Goal: Task Accomplishment & Management: Complete application form

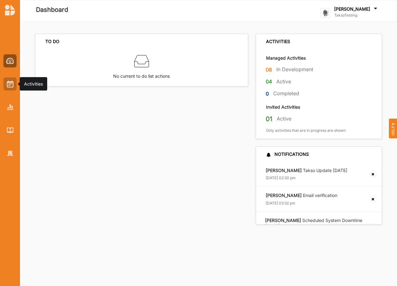
click at [9, 87] on img at bounding box center [10, 84] width 7 height 7
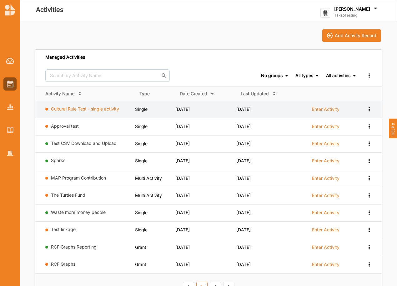
click at [87, 110] on link "Cultural Rule Test - single activity" at bounding box center [85, 108] width 68 height 5
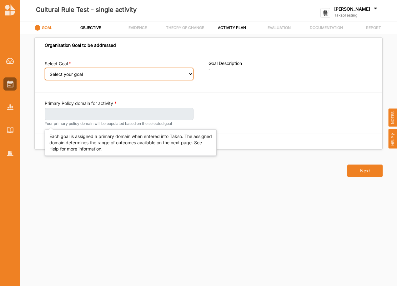
click at [72, 73] on select "Select your goal" at bounding box center [119, 74] width 149 height 12
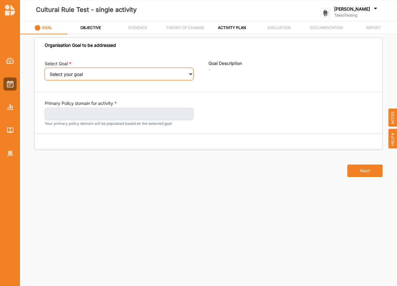
click at [72, 73] on select "Select your goal" at bounding box center [119, 74] width 149 height 12
click at [47, 29] on label "GOAL" at bounding box center [47, 27] width 10 height 5
click at [371, 6] on div "[PERSON_NAME]" at bounding box center [356, 9] width 44 height 7
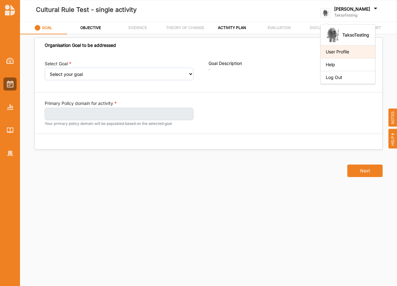
click at [342, 55] on div "User Profile" at bounding box center [347, 51] width 54 height 13
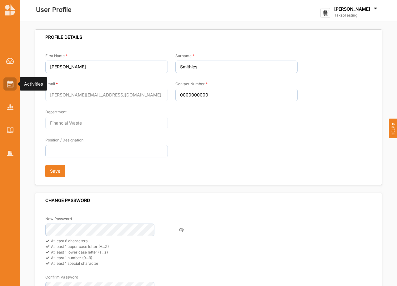
click at [6, 86] on div at bounding box center [9, 83] width 13 height 13
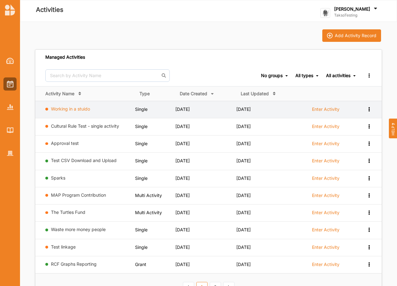
click at [76, 109] on link "Working in a stuido" at bounding box center [70, 108] width 39 height 5
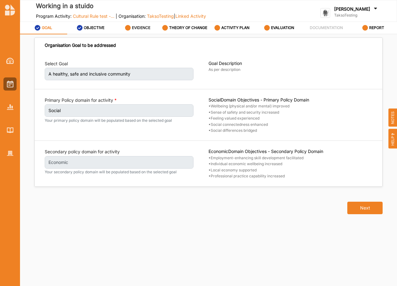
click at [133, 28] on label "EVIDENCE" at bounding box center [141, 27] width 18 height 5
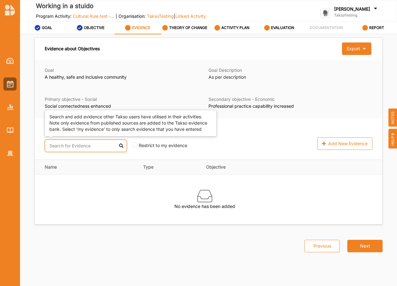
click at [97, 148] on input "text" at bounding box center [86, 146] width 82 height 12
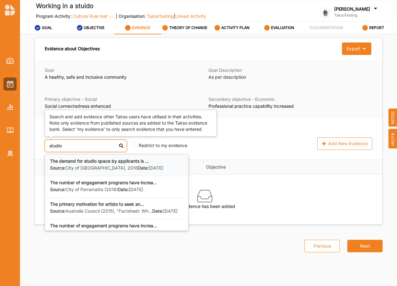
click at [86, 162] on b "The demand for studio space by applicants is ..." at bounding box center [99, 160] width 99 height 5
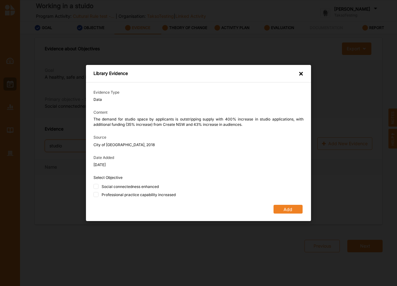
type input "studio"
click at [131, 187] on div "Social connectedness enhanced" at bounding box center [130, 186] width 57 height 5
click at [98, 187] on input "Social connectedness enhanced" at bounding box center [95, 186] width 5 height 5
checkbox input "true"
click at [132, 195] on div "Professional practice capability increased" at bounding box center [139, 194] width 74 height 5
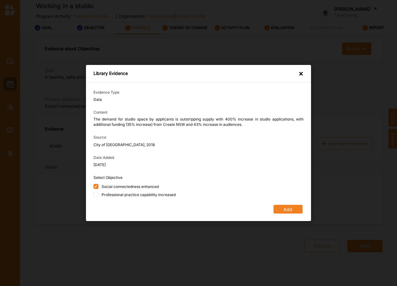
click at [98, 195] on input "Professional practice capability increased" at bounding box center [95, 194] width 5 height 5
checkbox input "true"
click at [292, 210] on button "Add" at bounding box center [287, 209] width 29 height 9
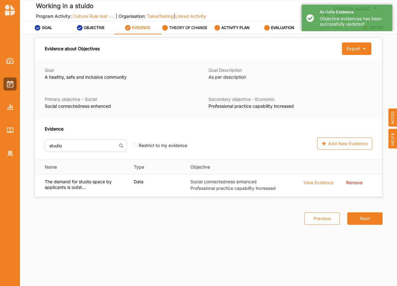
click at [170, 26] on label "THEORY OF CHANGE" at bounding box center [188, 27] width 38 height 5
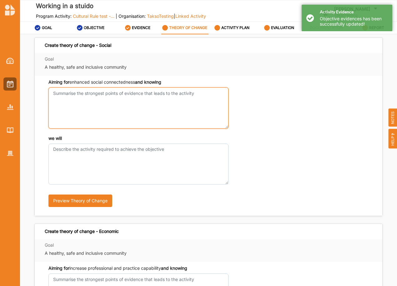
click at [119, 91] on textarea "Aiming for enhanced social connectedness and knowing" at bounding box center [138, 107] width 180 height 41
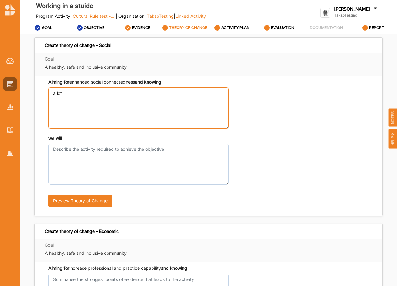
type textarea "a lot"
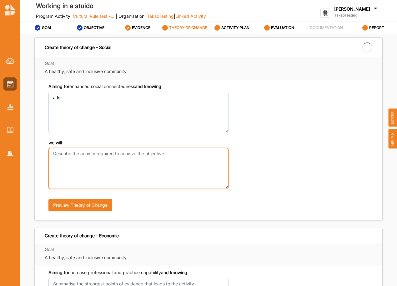
click at [70, 152] on textarea "we will" at bounding box center [138, 168] width 180 height 41
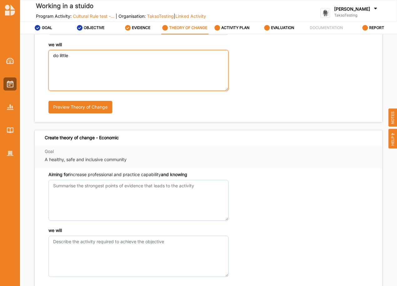
type textarea "do little"
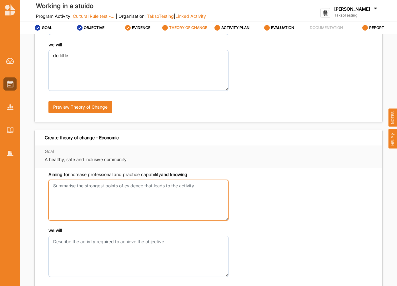
scroll to position [94, 0]
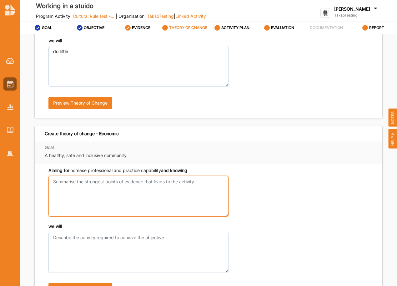
click at [81, 188] on textarea "Aiming for enhanced social connectedness and knowing" at bounding box center [138, 196] width 180 height 41
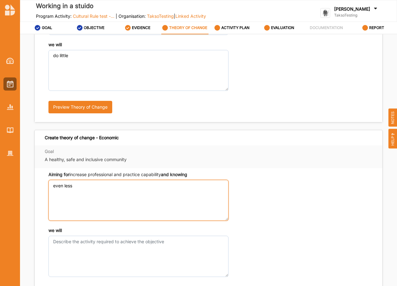
type textarea "even less"
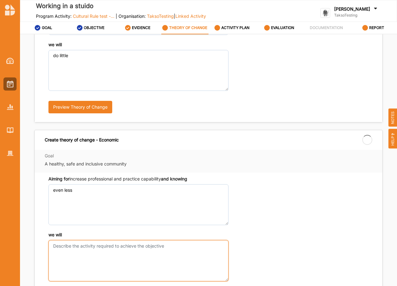
click at [67, 239] on div "we will" at bounding box center [138, 256] width 180 height 49
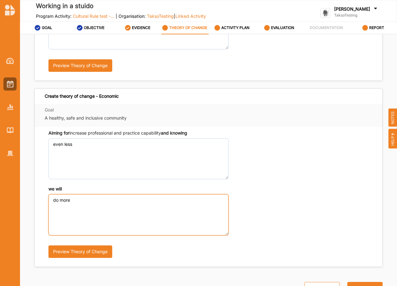
scroll to position [147, 0]
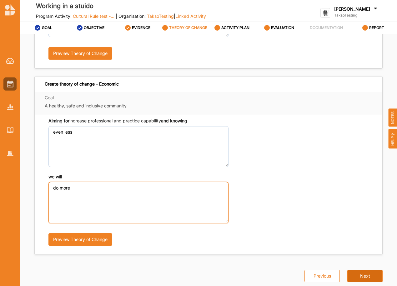
type textarea "do more"
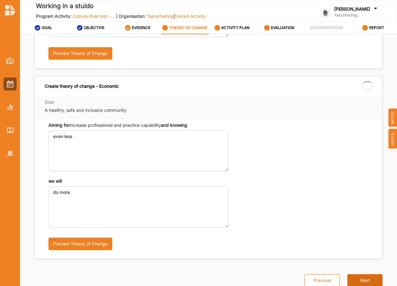
click at [357, 272] on div "Previous Next" at bounding box center [340, 272] width 86 height 27
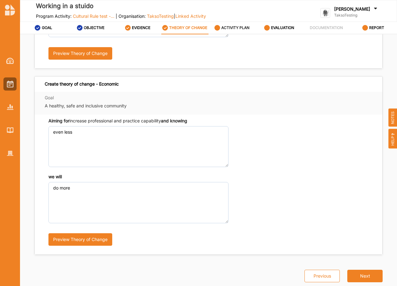
click at [235, 27] on label "ACTIVITY PLAN" at bounding box center [235, 27] width 28 height 5
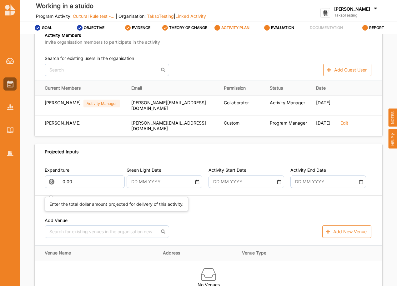
scroll to position [168, 0]
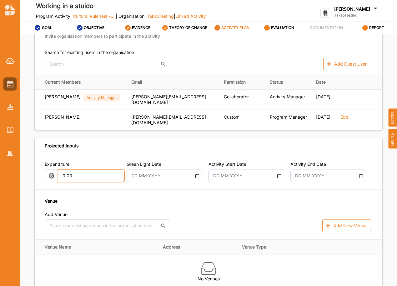
drag, startPoint x: 70, startPoint y: 176, endPoint x: 42, endPoint y: 173, distance: 27.9
click at [42, 173] on div "Expenditure 0.00 Green Light Date Activity Start Date Activity End Date Venue A…" at bounding box center [208, 247] width 347 height 186
click at [178, 177] on input "text" at bounding box center [161, 176] width 67 height 12
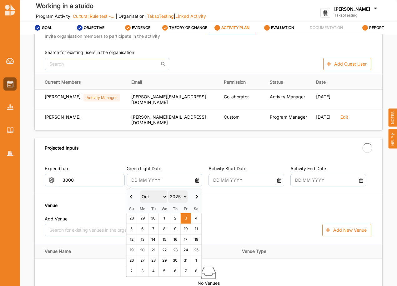
type input "3,000.00"
type input "-3,000.00"
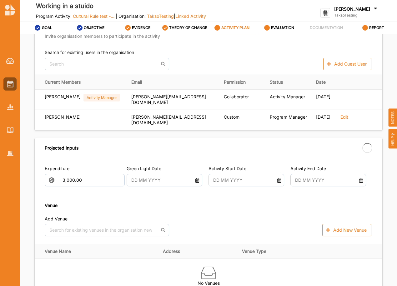
type input "[DATE]"
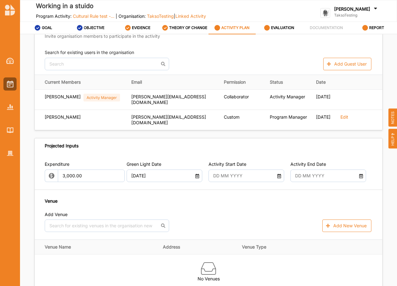
click at [244, 173] on input "text" at bounding box center [243, 176] width 67 height 12
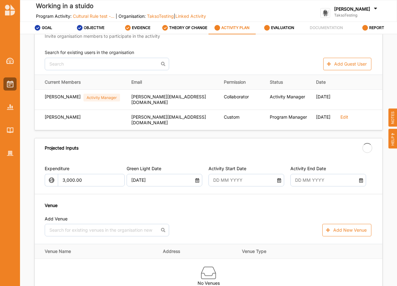
drag, startPoint x: 265, startPoint y: 211, endPoint x: 320, endPoint y: 189, distance: 59.5
type input "[DATE]"
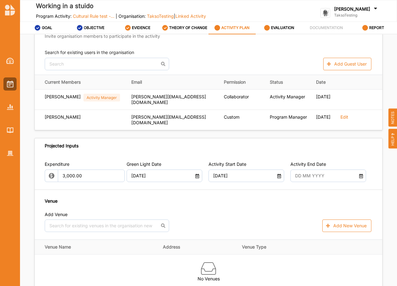
click at [337, 172] on input "text" at bounding box center [325, 176] width 67 height 12
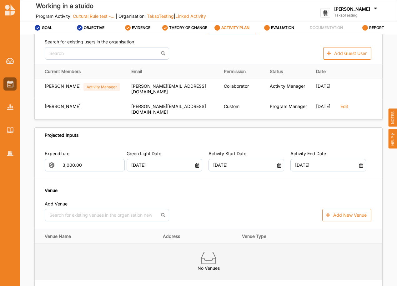
scroll to position [210, 0]
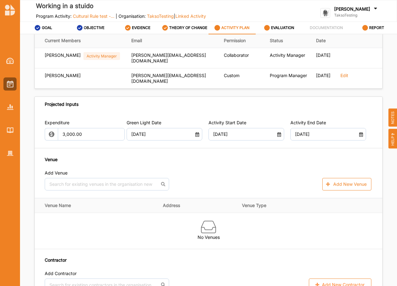
click at [358, 134] on icon at bounding box center [360, 133] width 5 height 4
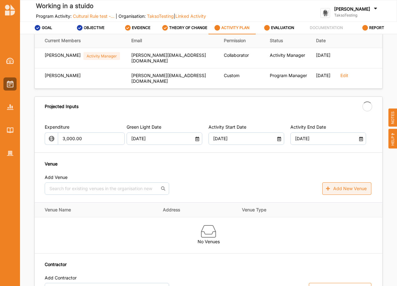
type input "[DATE]"
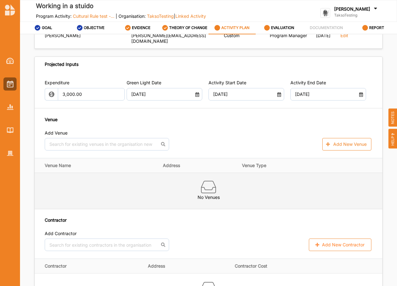
scroll to position [272, 0]
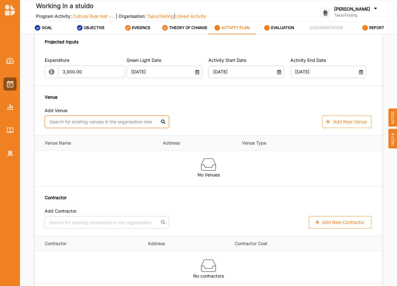
click at [139, 120] on input "text" at bounding box center [107, 122] width 124 height 12
type input "p"
click at [79, 137] on div "Estonian House Co-Op Ltd." at bounding box center [107, 135] width 124 height 13
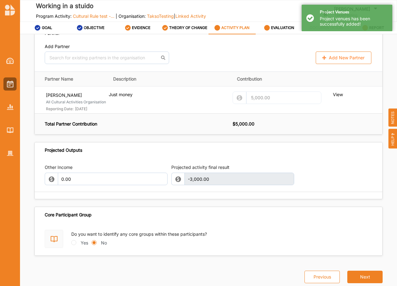
scroll to position [516, 0]
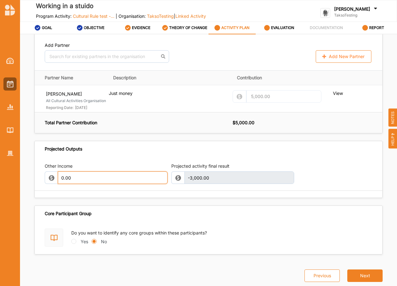
drag, startPoint x: 71, startPoint y: 178, endPoint x: 47, endPoint y: 179, distance: 23.7
click at [47, 179] on div "0.00" at bounding box center [106, 177] width 123 height 12
click at [362, 273] on div "Previous Next" at bounding box center [340, 268] width 86 height 27
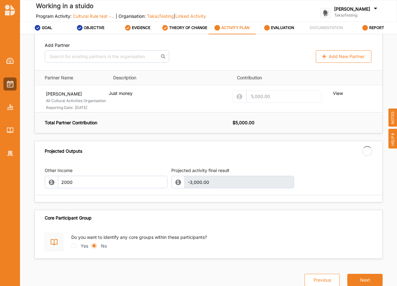
type input "2,000.00"
type input "-1,000.00"
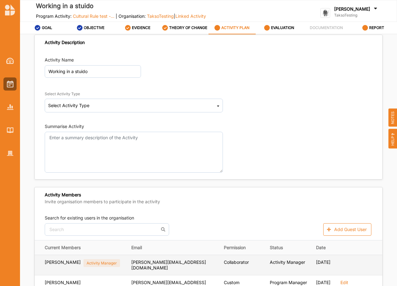
scroll to position [0, 0]
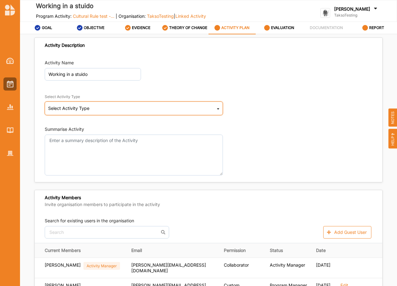
click at [111, 110] on div "Select Activity Type Cultural infrastructure development Acquisitions and Commi…" at bounding box center [134, 109] width 178 height 14
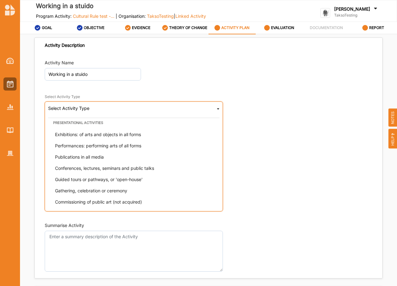
scroll to position [62, 0]
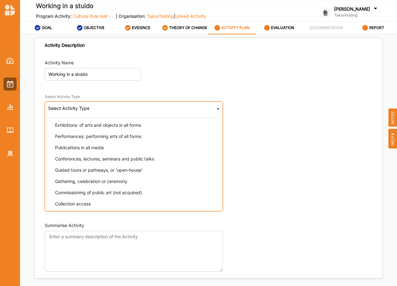
click at [77, 169] on span "Guided tours or pathways, or 'open-house'" at bounding box center [98, 169] width 87 height 5
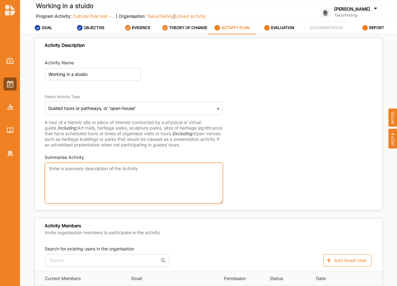
click at [82, 170] on textarea "Summarise Activity" at bounding box center [134, 183] width 178 height 41
type textarea "r"
type textarea "R"
click at [68, 169] on textarea "Walking incircles" at bounding box center [134, 183] width 178 height 41
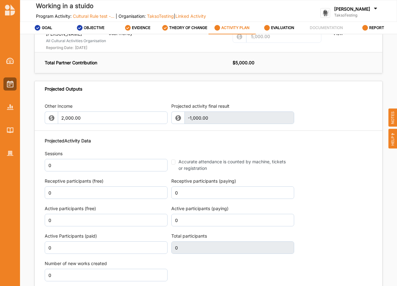
type textarea "Walking in circles"
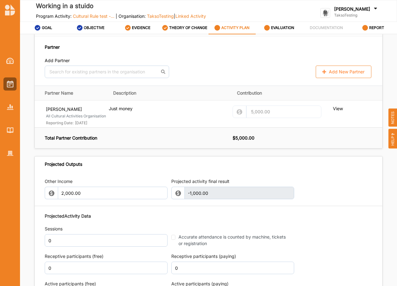
scroll to position [604, 0]
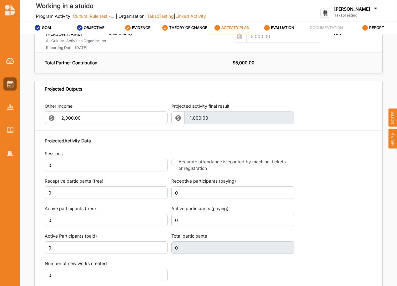
drag, startPoint x: 55, startPoint y: 167, endPoint x: 36, endPoint y: 167, distance: 19.1
drag, startPoint x: 52, startPoint y: 166, endPoint x: 42, endPoint y: 165, distance: 10.3
click at [42, 165] on div "Other Income 2,000.00 Projected activity final result -1,000.00 This field is i…" at bounding box center [208, 192] width 347 height 191
type input "2"
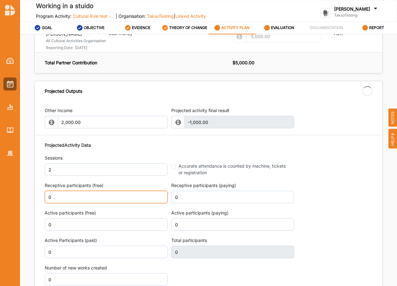
drag, startPoint x: 52, startPoint y: 191, endPoint x: 46, endPoint y: 190, distance: 5.6
click at [46, 190] on div "Receptive participants (free) 0" at bounding box center [106, 192] width 123 height 21
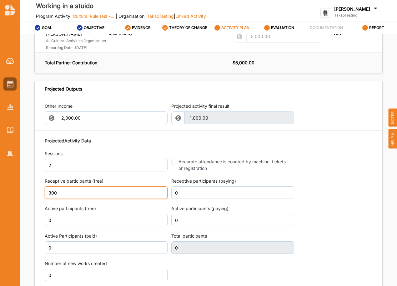
type input "300"
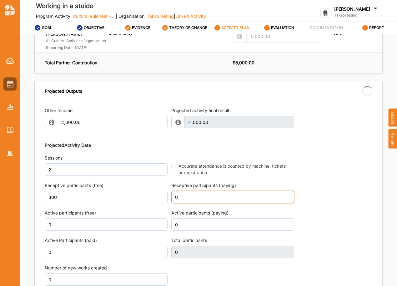
click at [219, 191] on input "0" at bounding box center [232, 197] width 123 height 12
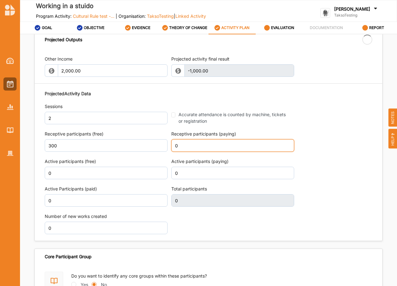
type input "300"
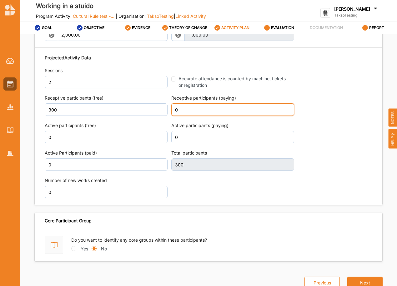
scroll to position [694, 0]
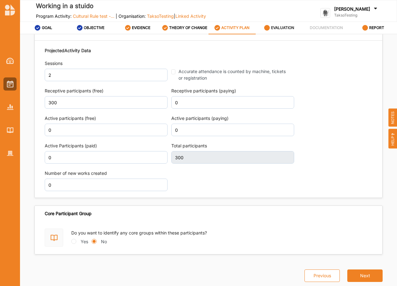
click at [280, 29] on label "EVALUATION" at bounding box center [282, 27] width 23 height 5
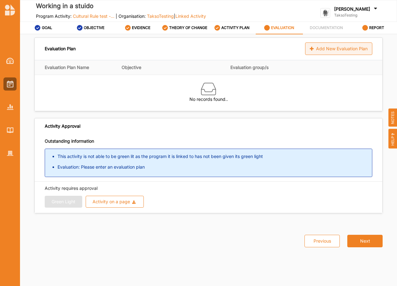
click at [325, 48] on div "Add New Evaluation Plan" at bounding box center [338, 48] width 67 height 12
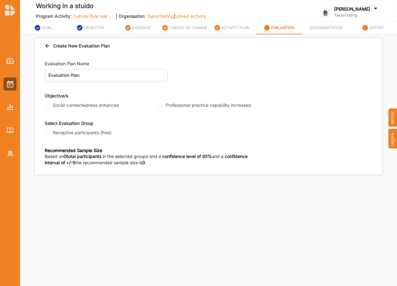
click at [85, 106] on label "Social connectedness enhanced" at bounding box center [86, 105] width 66 height 6
click at [50, 106] on input "Social connectedness enhanced" at bounding box center [47, 104] width 5 height 5
checkbox input "true"
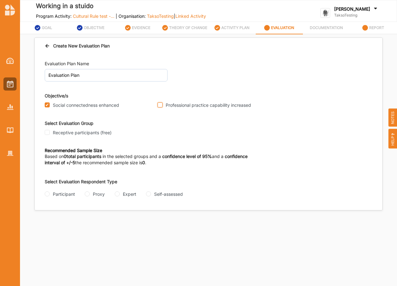
click at [159, 105] on input "Professional practice capability increased" at bounding box center [159, 104] width 5 height 5
checkbox input "true"
click at [78, 133] on label "Receptive participants (free)" at bounding box center [82, 133] width 59 height 6
click at [83, 195] on div "Participant Proxy Expert Self-assessed" at bounding box center [127, 194] width 164 height 7
click at [86, 193] on input "Proxy" at bounding box center [87, 193] width 5 height 5
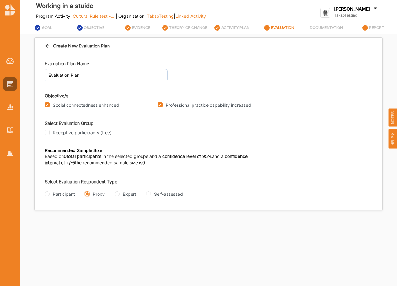
radio input "true"
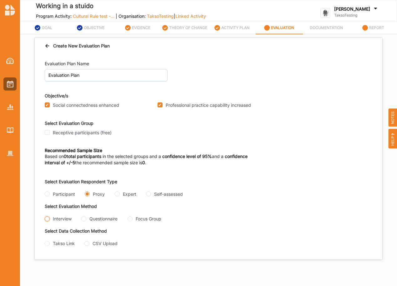
click at [47, 218] on input "Interview" at bounding box center [47, 218] width 5 height 5
radio input "true"
click at [47, 244] on input "Takso Link" at bounding box center [47, 243] width 5 height 5
radio input "true"
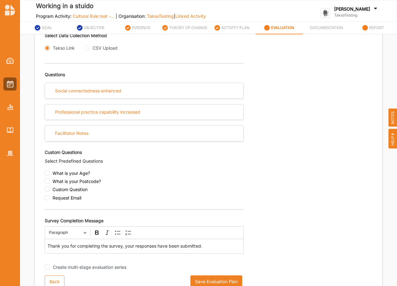
scroll to position [201, 0]
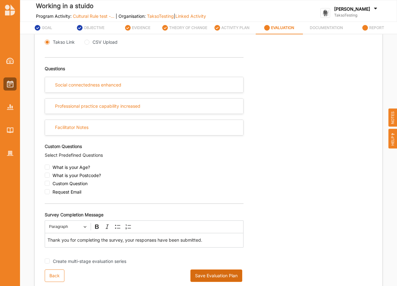
click at [224, 275] on button "Save Evaluation Plan" at bounding box center [216, 276] width 52 height 12
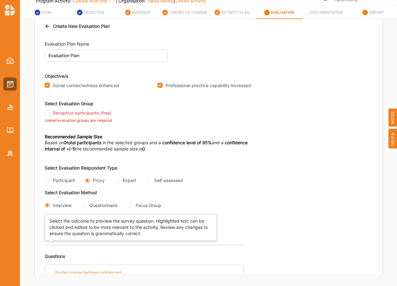
scroll to position [0, 0]
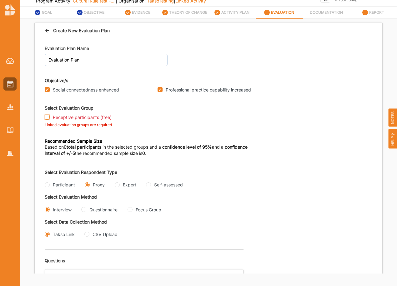
click at [45, 117] on input "Receptive participants (free)" at bounding box center [47, 117] width 5 height 5
checkbox input "true"
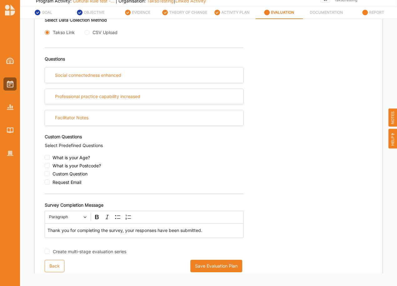
scroll to position [201, 0]
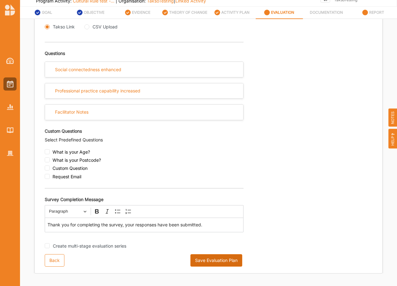
click at [223, 261] on button "Save Evaluation Plan" at bounding box center [216, 260] width 52 height 12
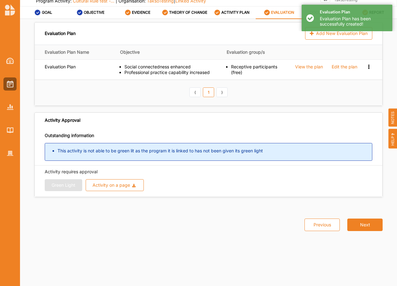
click at [270, 107] on div "Evaluation Plan Add New Evaluation Plan Evaluation Plan Name Objective Evaluati…" at bounding box center [208, 112] width 355 height 181
